Goal: Task Accomplishment & Management: Use online tool/utility

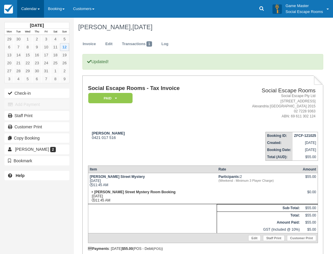
click at [20, 1] on link "Calendar" at bounding box center [30, 9] width 27 height 18
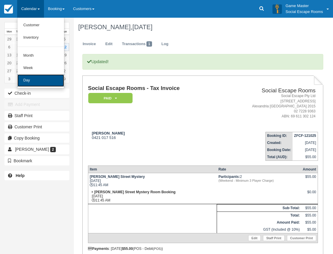
click at [31, 82] on link "Day" at bounding box center [40, 80] width 47 height 12
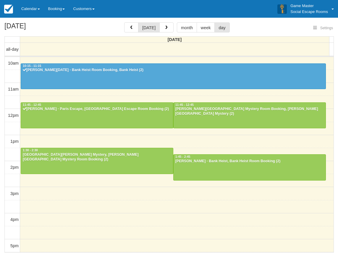
select select
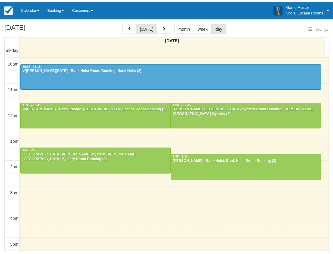
scroll to position [53, 0]
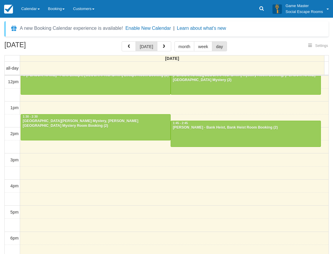
select select
click at [36, 10] on link "Calendar" at bounding box center [30, 9] width 27 height 18
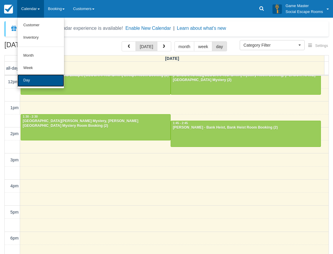
click at [37, 79] on link "Day" at bounding box center [40, 80] width 47 height 12
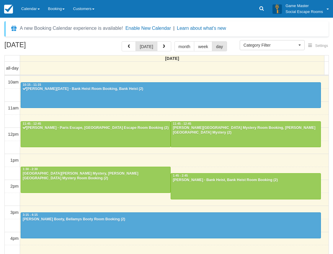
select select
click at [29, 8] on link "Calendar" at bounding box center [30, 9] width 27 height 18
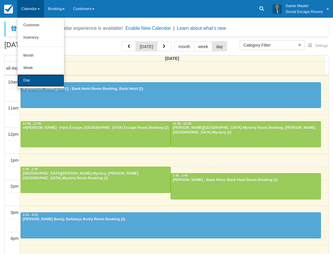
click at [29, 81] on link "Day" at bounding box center [40, 80] width 47 height 12
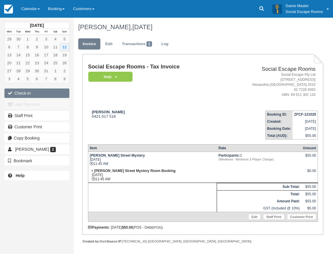
click at [40, 94] on button "Check-in" at bounding box center [36, 93] width 65 height 9
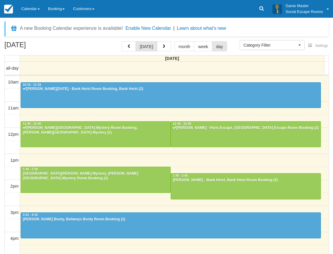
select select
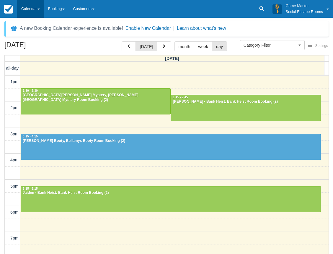
click at [34, 8] on link "Calendar" at bounding box center [30, 9] width 27 height 18
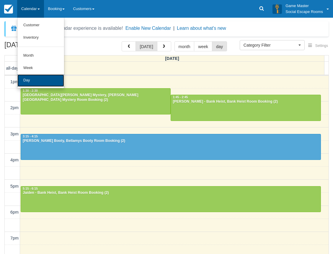
click at [30, 76] on link "Day" at bounding box center [40, 80] width 47 height 12
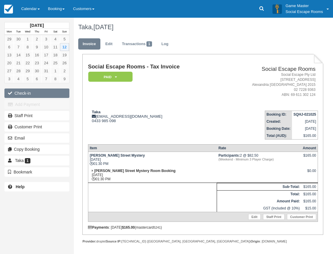
click at [33, 93] on button "Check-in" at bounding box center [36, 93] width 65 height 9
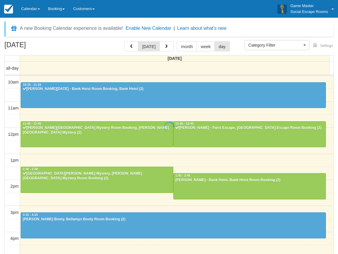
select select
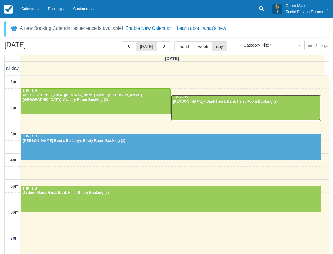
scroll to position [49, 0]
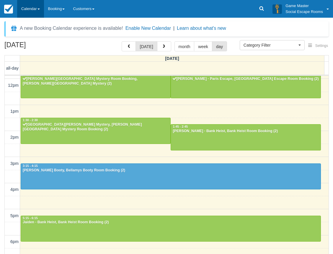
click at [36, 9] on link "Calendar" at bounding box center [30, 9] width 27 height 18
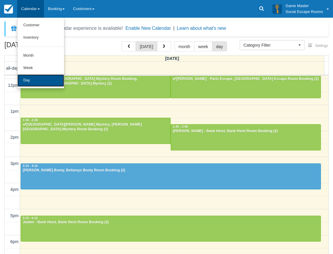
click at [32, 85] on link "Day" at bounding box center [40, 80] width 47 height 12
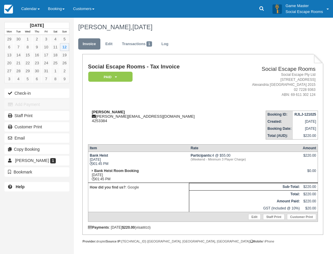
click at [123, 117] on div "[PERSON_NAME] [PERSON_NAME][EMAIL_ADDRESS][DOMAIN_NAME] 4253384" at bounding box center [158, 116] width 140 height 13
click at [124, 117] on div "[PERSON_NAME] [PERSON_NAME][EMAIL_ADDRESS][DOMAIN_NAME] 4253384" at bounding box center [158, 116] width 140 height 13
click at [121, 115] on div "[PERSON_NAME] [PERSON_NAME][EMAIL_ADDRESS][DOMAIN_NAME] 4253384" at bounding box center [158, 116] width 140 height 13
click at [122, 116] on div "[PERSON_NAME] [PERSON_NAME][EMAIL_ADDRESS][DOMAIN_NAME] 4253384" at bounding box center [158, 116] width 140 height 13
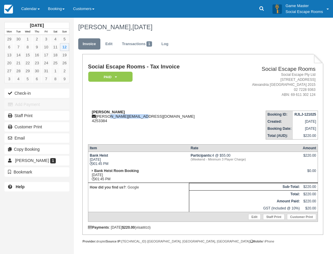
drag, startPoint x: 122, startPoint y: 116, endPoint x: 139, endPoint y: 116, distance: 16.8
click at [139, 116] on div "[PERSON_NAME] [PERSON_NAME][EMAIL_ADDRESS][DOMAIN_NAME] 4253384" at bounding box center [158, 116] width 140 height 13
click at [141, 117] on div "[PERSON_NAME] [PERSON_NAME][EMAIL_ADDRESS][DOMAIN_NAME] 4253384" at bounding box center [158, 116] width 140 height 13
drag, startPoint x: 143, startPoint y: 117, endPoint x: 109, endPoint y: 115, distance: 34.0
click at [109, 115] on div "John gittany john@amsservices.com.au 4253384" at bounding box center [158, 116] width 140 height 13
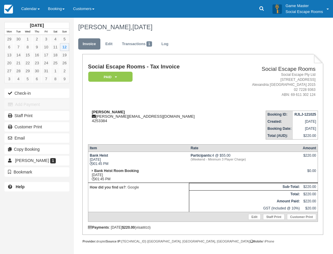
click at [100, 112] on strong "John gittany" at bounding box center [108, 112] width 33 height 4
drag, startPoint x: 100, startPoint y: 112, endPoint x: 106, endPoint y: 112, distance: 6.8
click at [106, 112] on strong "John gittany" at bounding box center [108, 112] width 33 height 4
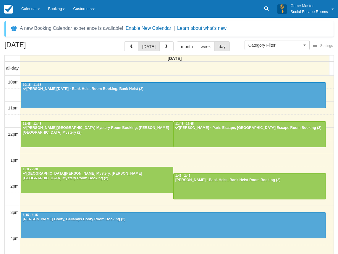
select select
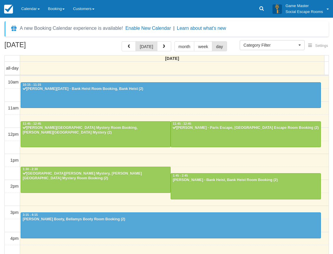
scroll to position [79, 0]
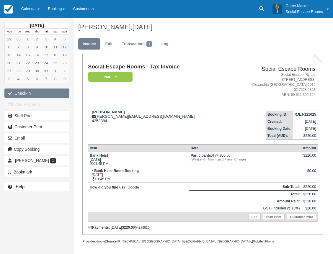
click at [35, 94] on button "Check-in" at bounding box center [36, 93] width 65 height 9
